Goal: Book appointment/travel/reservation

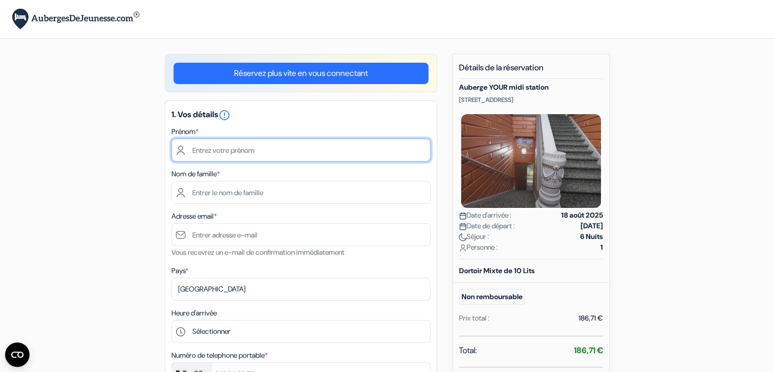
click at [248, 155] on input "text" at bounding box center [301, 149] width 259 height 23
type input "[PERSON_NAME]"
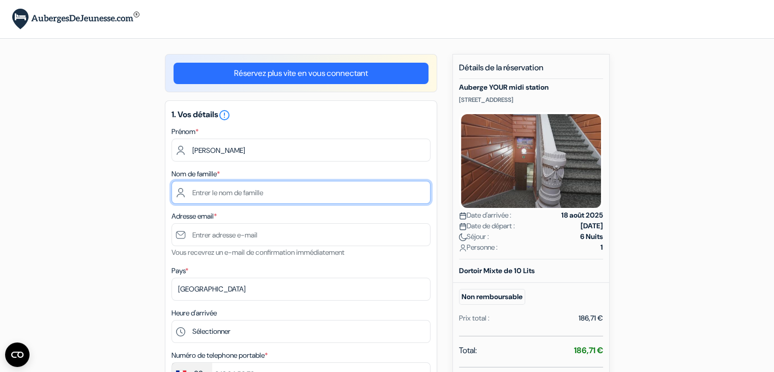
click at [244, 182] on input "text" at bounding box center [301, 192] width 259 height 23
type input "Vinet"
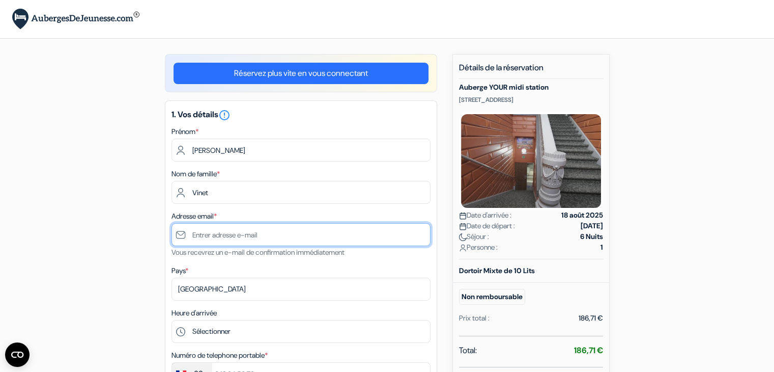
click at [251, 234] on input "text" at bounding box center [301, 234] width 259 height 23
type input "[EMAIL_ADDRESS][DOMAIN_NAME]"
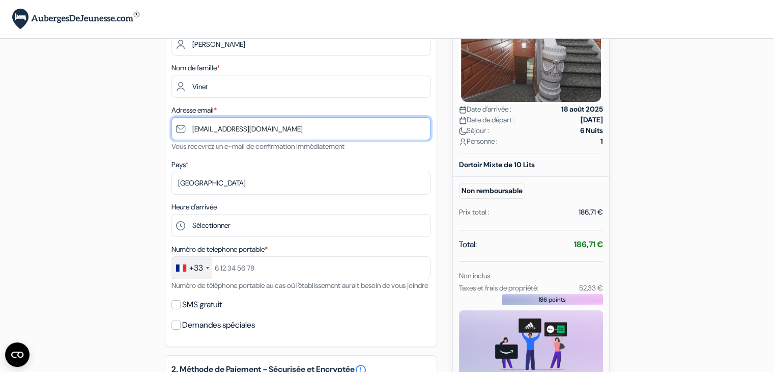
scroll to position [106, 0]
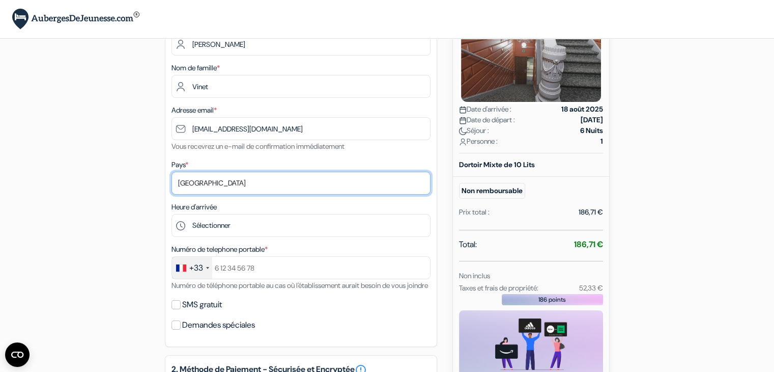
click at [217, 186] on select "Selectionner le pays Abkhazie [GEOGRAPHIC_DATA] [GEOGRAPHIC_DATA] [GEOGRAPHIC_D…" at bounding box center [301, 183] width 259 height 23
select select "ca"
click at [172, 172] on select "Selectionner le pays Abkhazie [GEOGRAPHIC_DATA] [GEOGRAPHIC_DATA] [GEOGRAPHIC_D…" at bounding box center [301, 183] width 259 height 23
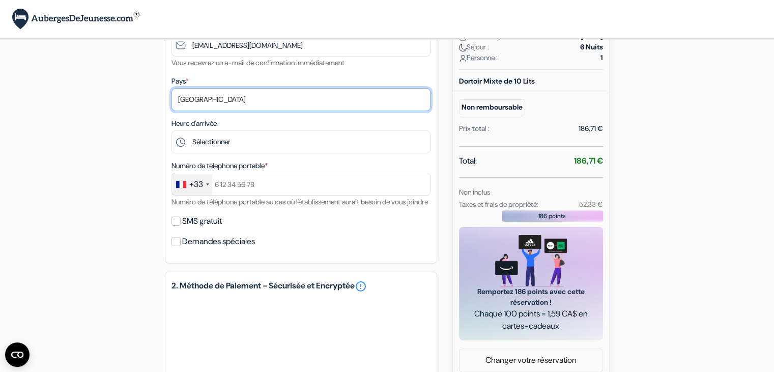
scroll to position [191, 0]
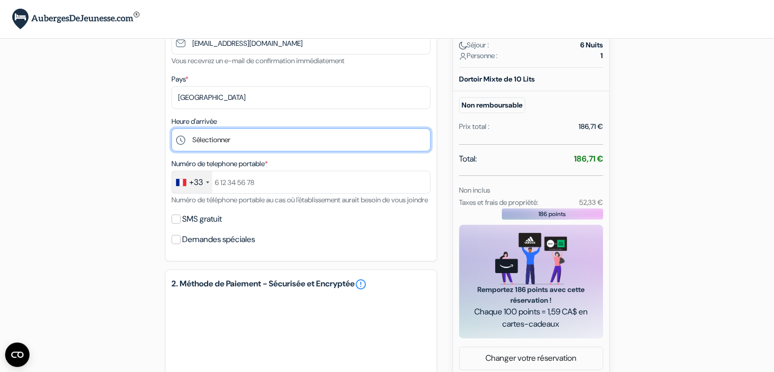
click at [244, 140] on select "Sélectionner 15:00 16:00 17:00 18:00 19:00 20:00 21:00 22:00 23:00" at bounding box center [301, 139] width 259 height 23
select select "15"
click at [172, 129] on select "Sélectionner 15:00 16:00 17:00 18:00 19:00 20:00 21:00 22:00 23:00" at bounding box center [301, 139] width 259 height 23
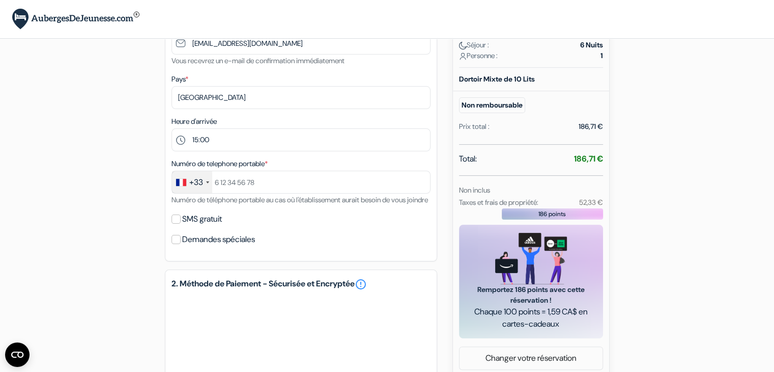
click at [202, 190] on div "+33" at bounding box center [192, 182] width 40 height 22
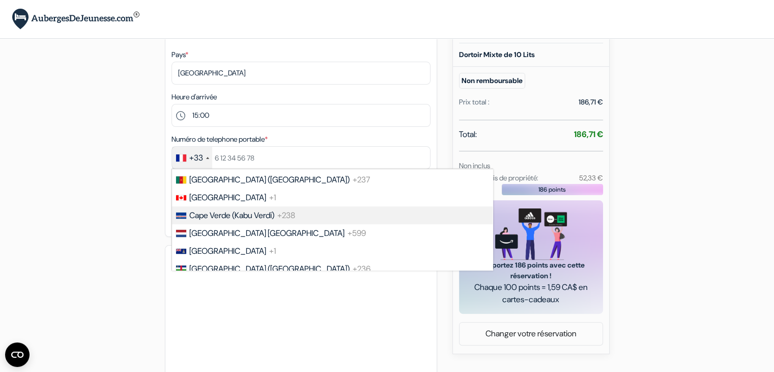
scroll to position [764, 0]
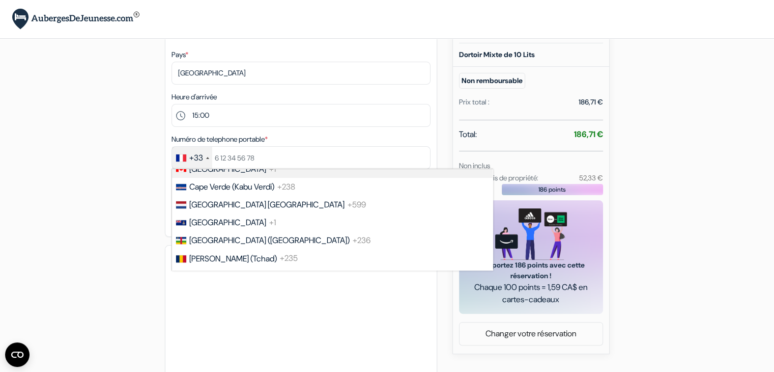
click at [197, 174] on span "[GEOGRAPHIC_DATA]" at bounding box center [227, 168] width 77 height 11
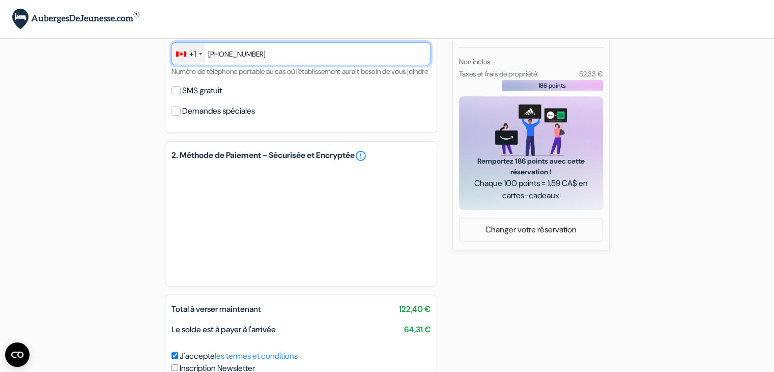
scroll to position [321, 0]
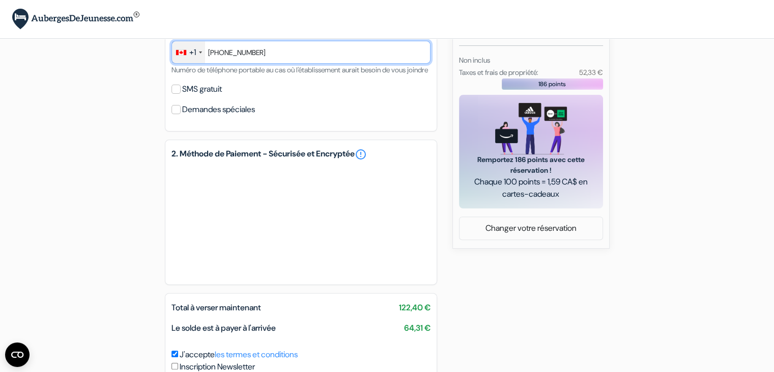
type input "[PHONE_NUMBER]"
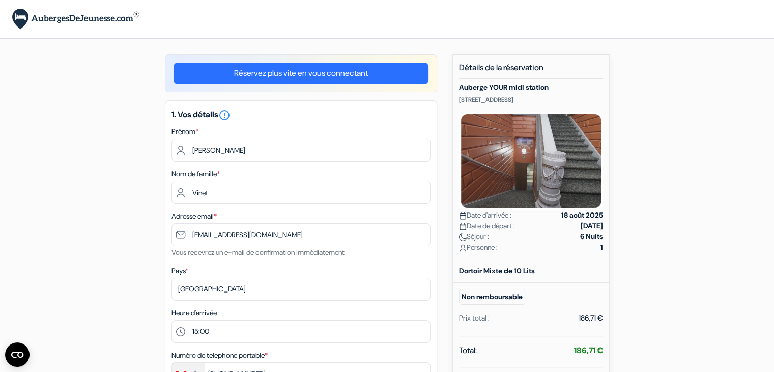
scroll to position [0, 0]
